Goal: Find specific page/section: Find specific page/section

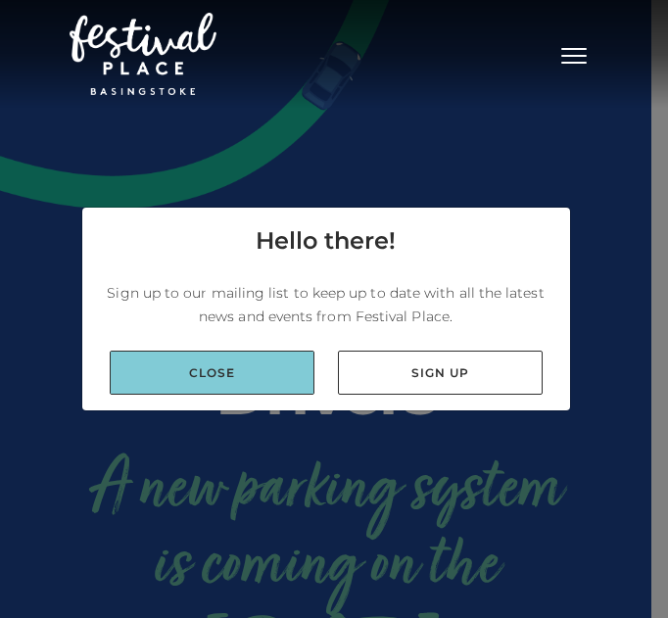
click at [249, 364] on link "Close" at bounding box center [212, 373] width 205 height 44
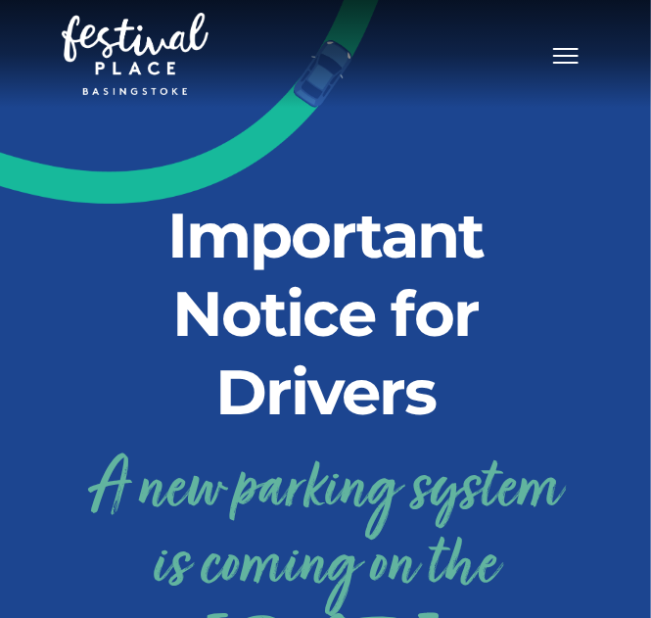
click at [258, 376] on h2 "Important Notice for Drivers" at bounding box center [326, 313] width 500 height 235
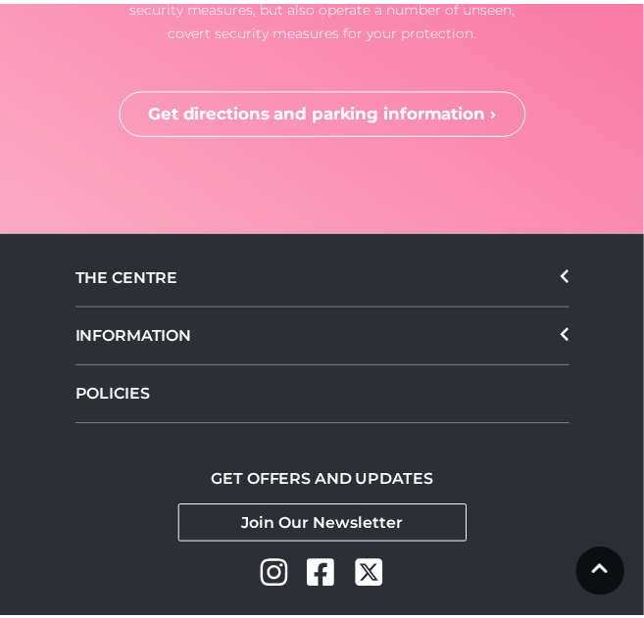
scroll to position [6798, 0]
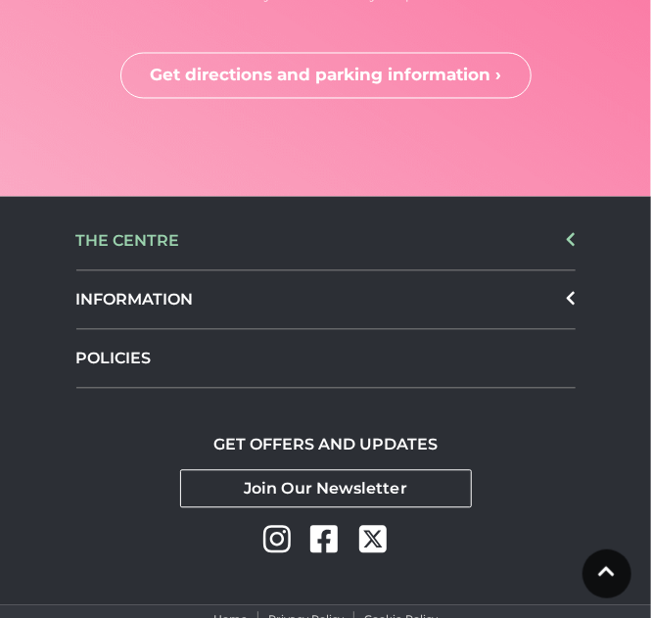
click at [172, 213] on div "THE CENTRE" at bounding box center [326, 242] width 500 height 59
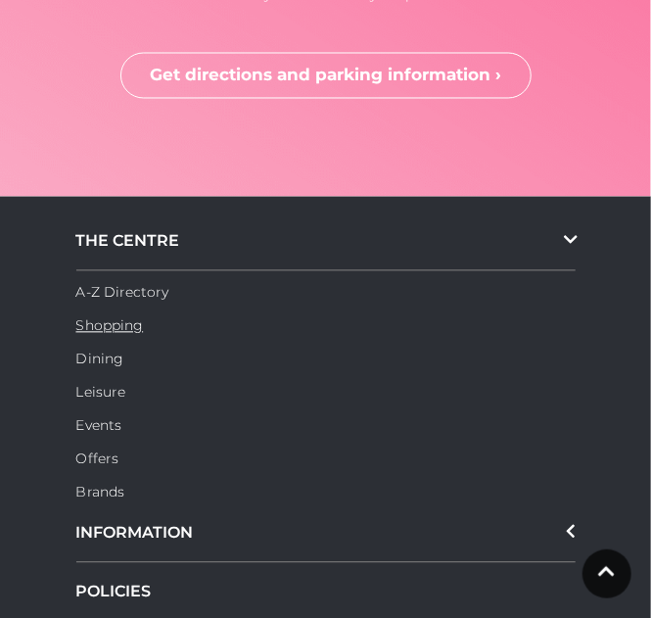
click at [123, 317] on link "Shopping" at bounding box center [110, 326] width 68 height 18
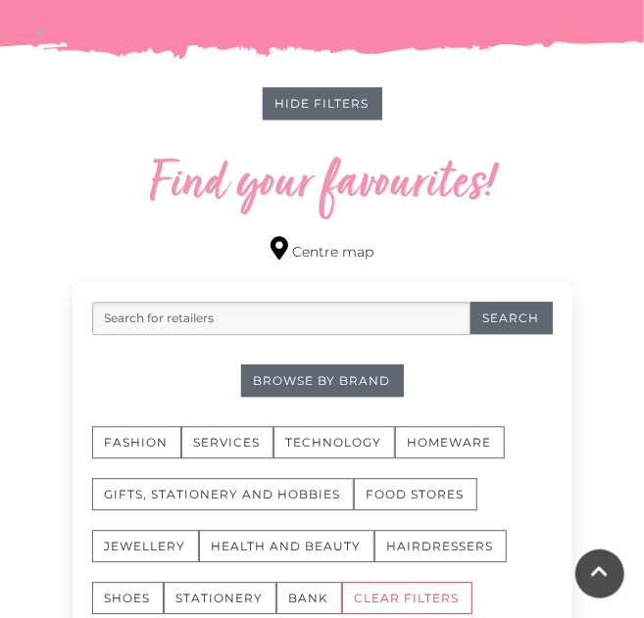
scroll to position [1079, 0]
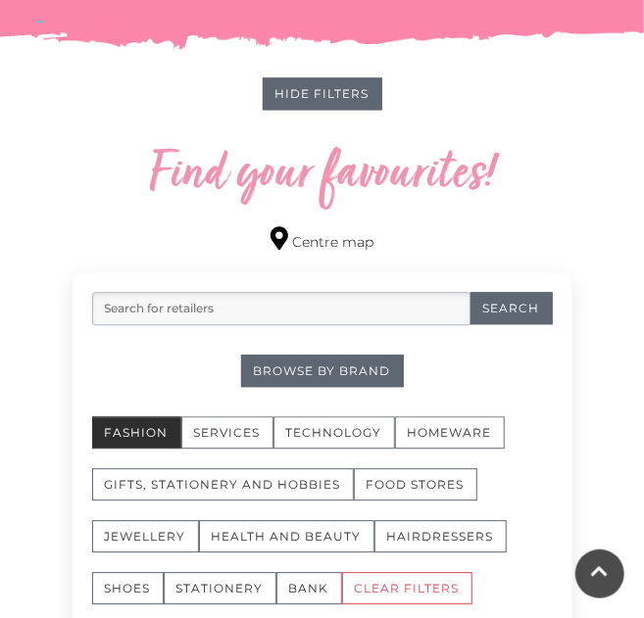
click at [146, 432] on button "Fashion" at bounding box center [136, 432] width 89 height 32
